Goal: Task Accomplishment & Management: Manage account settings

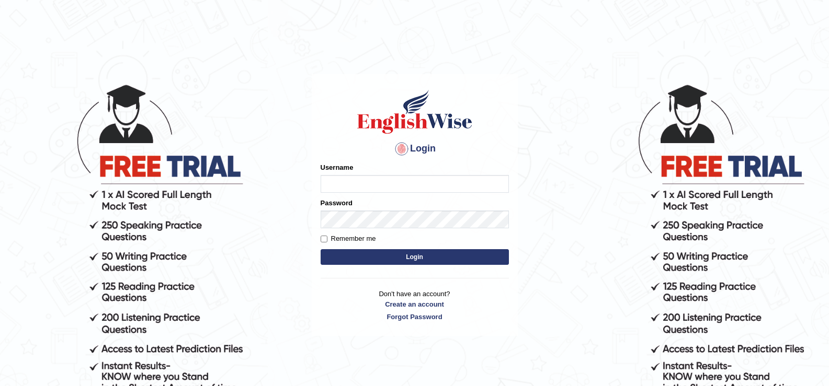
type input "1"
type input "[PERSON_NAME]"
click at [467, 254] on button "Login" at bounding box center [415, 257] width 188 height 16
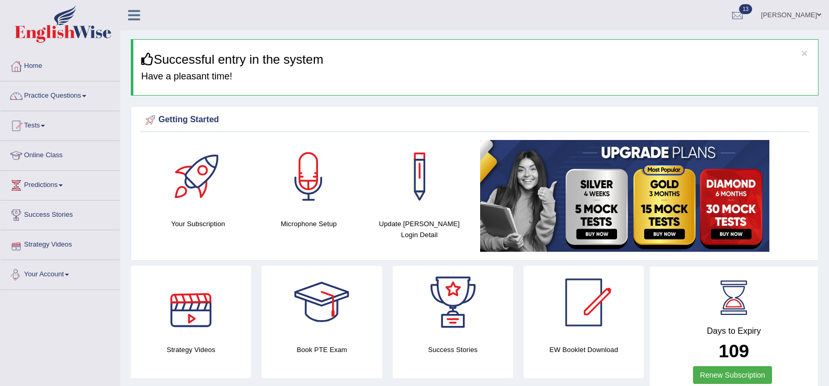
click at [70, 245] on link "Strategy Videos" at bounding box center [60, 244] width 119 height 26
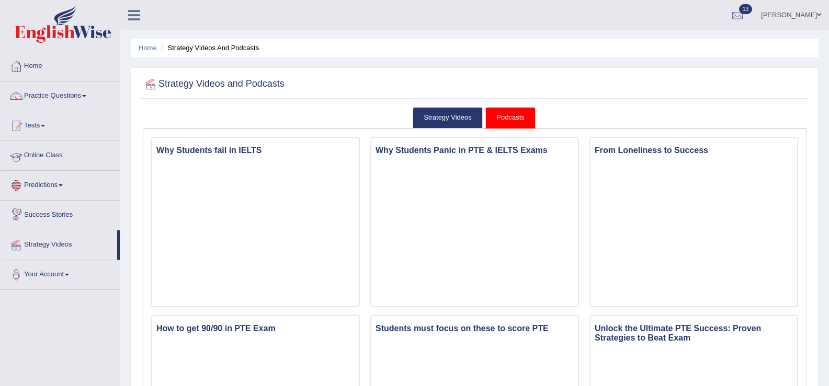
click at [61, 162] on link "Online Class" at bounding box center [60, 154] width 119 height 26
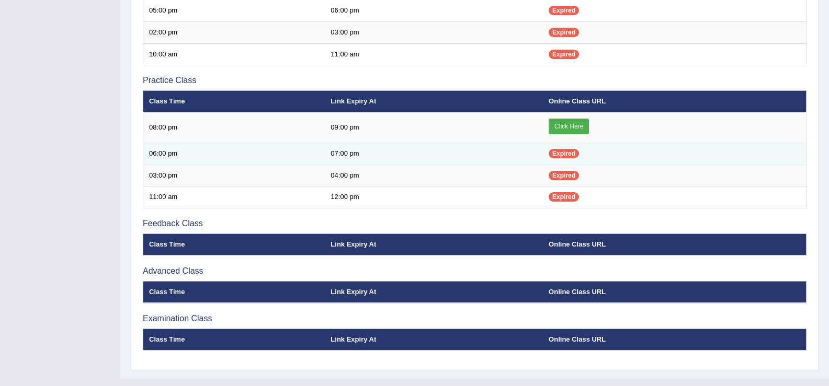
scroll to position [310, 0]
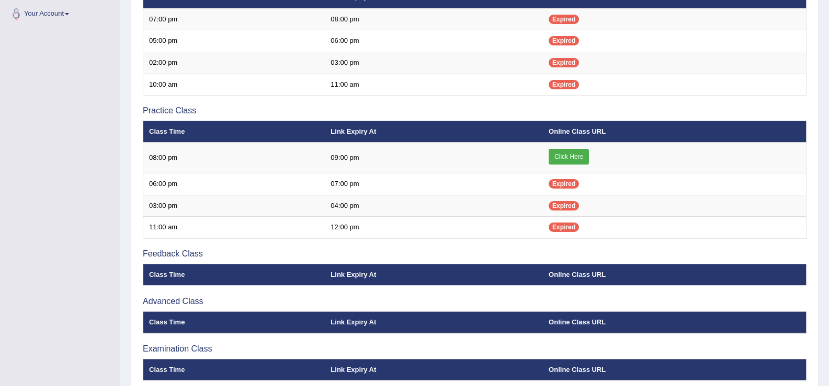
scroll to position [205, 0]
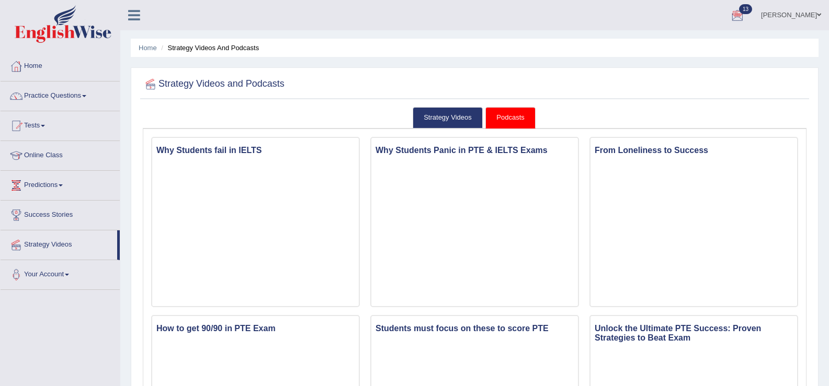
click at [783, 13] on link "Zarin Shormi" at bounding box center [791, 13] width 76 height 27
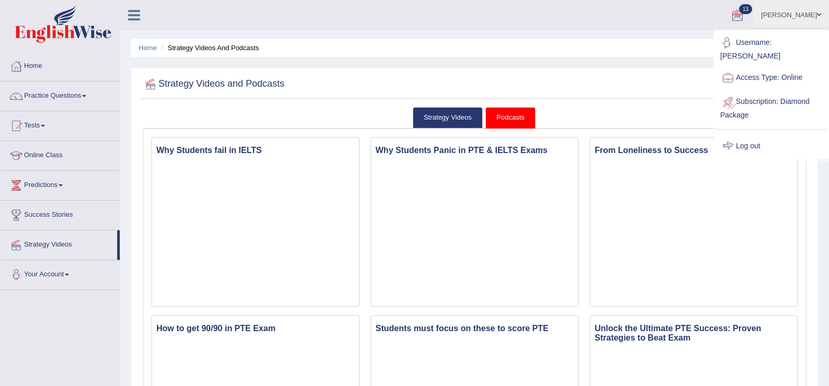
click at [751, 134] on link "Log out" at bounding box center [771, 146] width 113 height 24
